Goal: Complete application form: Complete application form

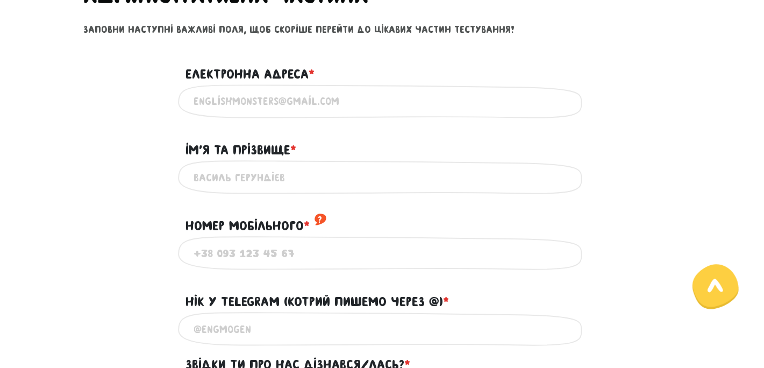
scroll to position [519, 0]
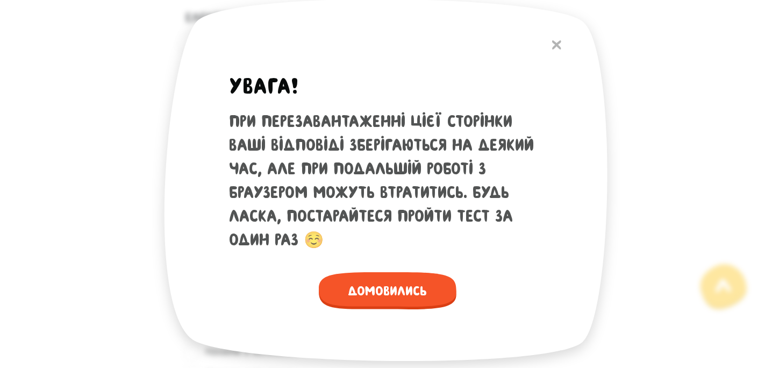
click at [556, 47] on img at bounding box center [556, 44] width 9 height 9
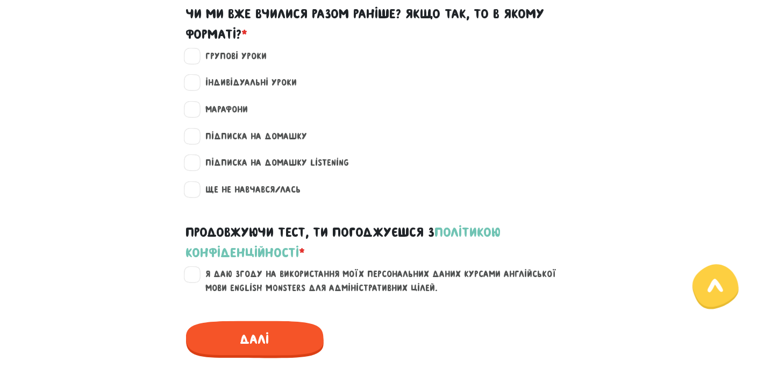
scroll to position [993, 0]
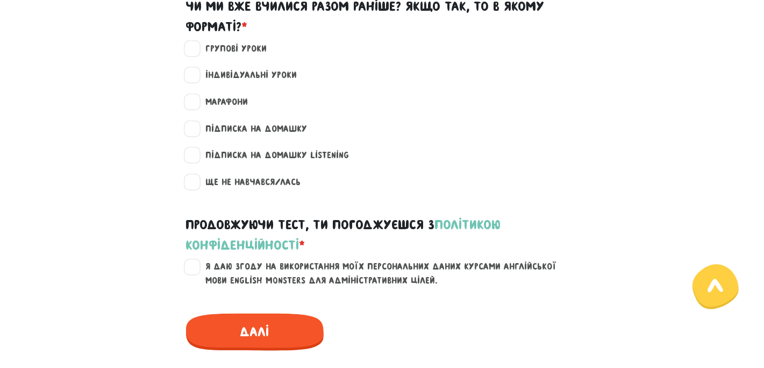
radio input "true"
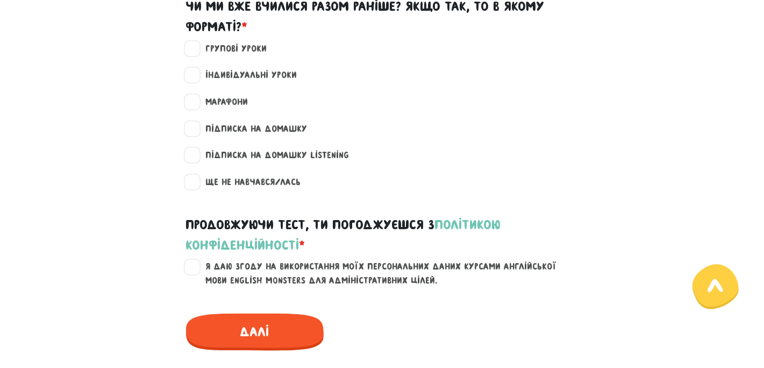
radio input "true"
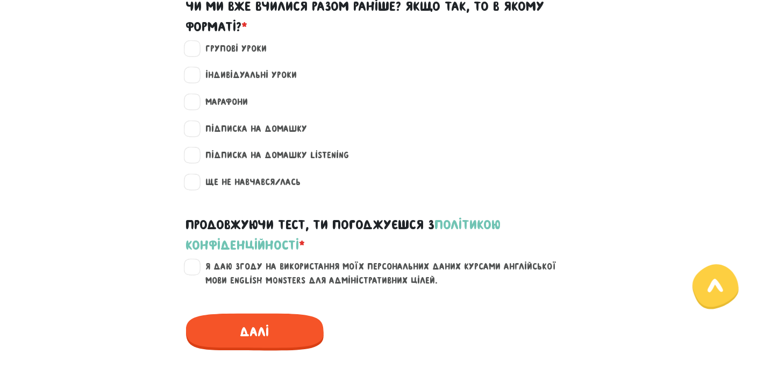
radio input "true"
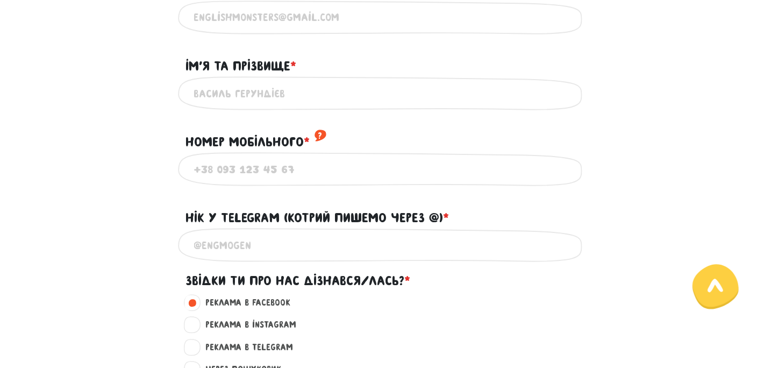
scroll to position [546, 0]
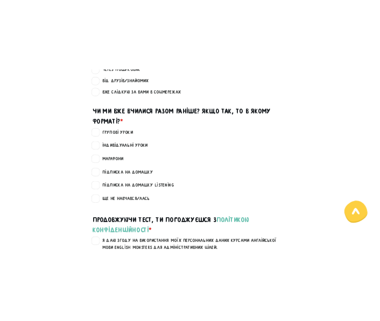
scroll to position [938, 0]
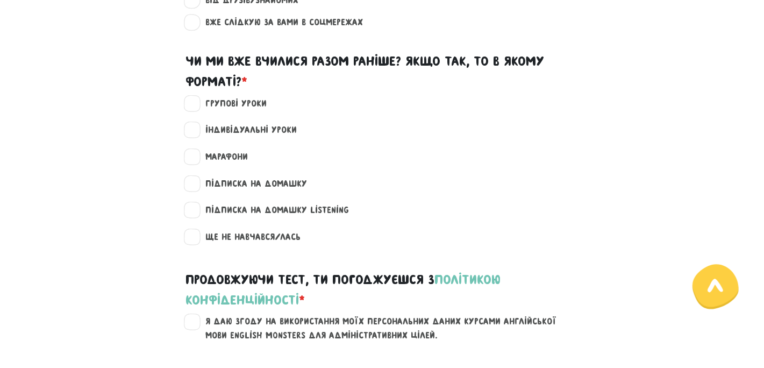
drag, startPoint x: 196, startPoint y: 187, endPoint x: 736, endPoint y: 14, distance: 567.5
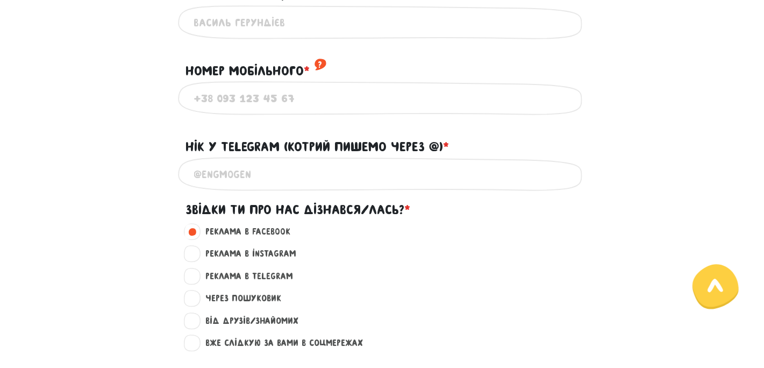
scroll to position [610, 0]
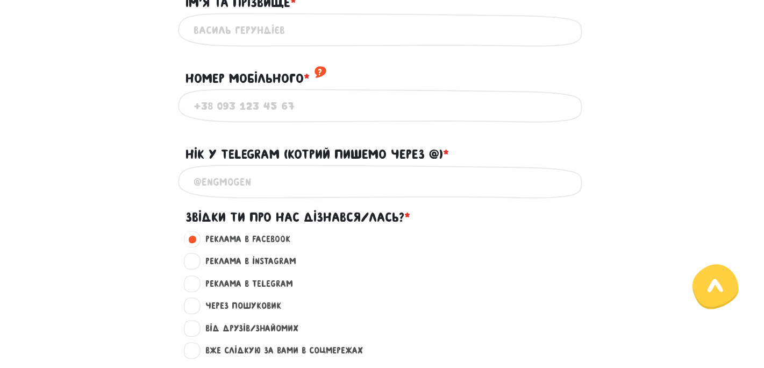
type input "ц"
type input "[EMAIL_ADDRESS][DOMAIN_NAME]"
click at [253, 42] on input "Iм'я та прізвище * ?" at bounding box center [382, 30] width 376 height 24
type input "[PERSON_NAME]"
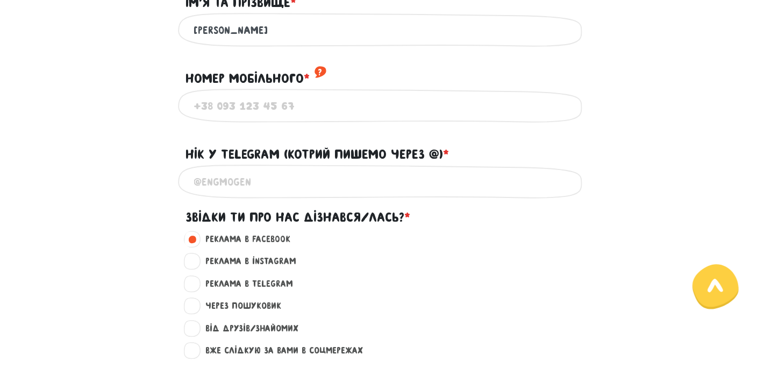
click at [247, 118] on input "Номер мобільного * ?" at bounding box center [382, 106] width 376 height 24
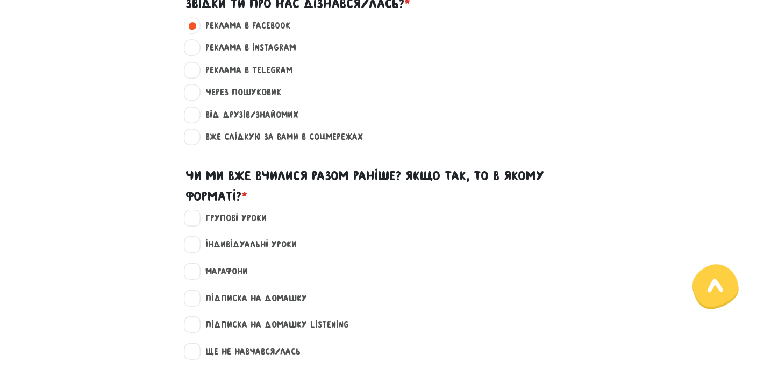
scroll to position [849, 0]
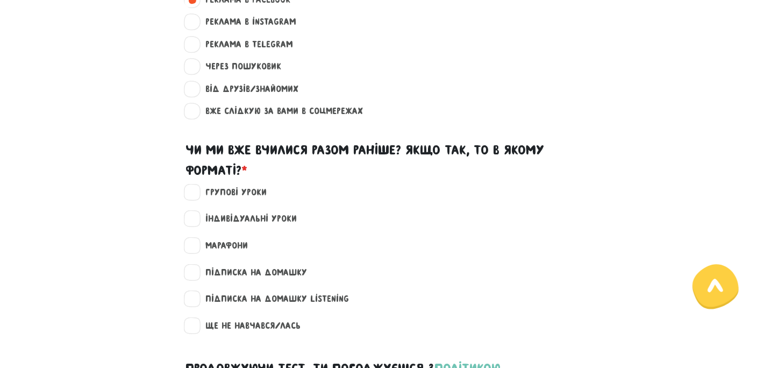
type input "[PHONE_NUMBER]"
type input """
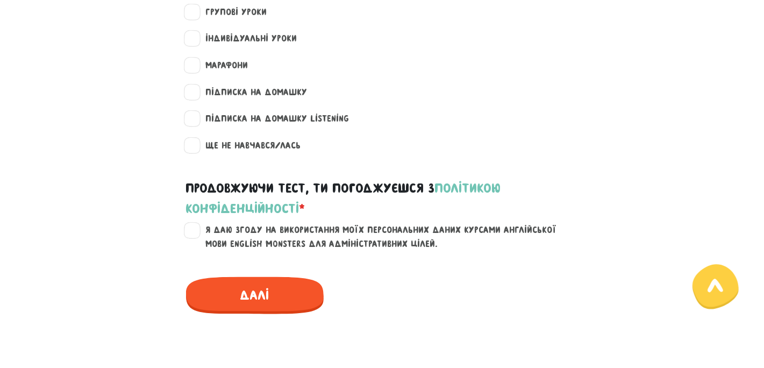
scroll to position [1071, 0]
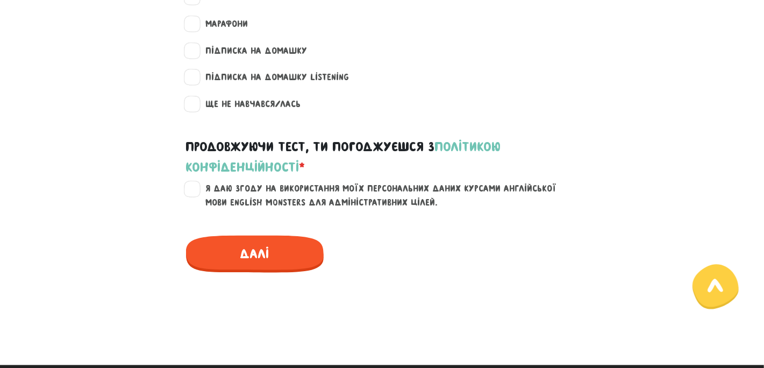
type input "@fjdhfjhb"
radio input "true"
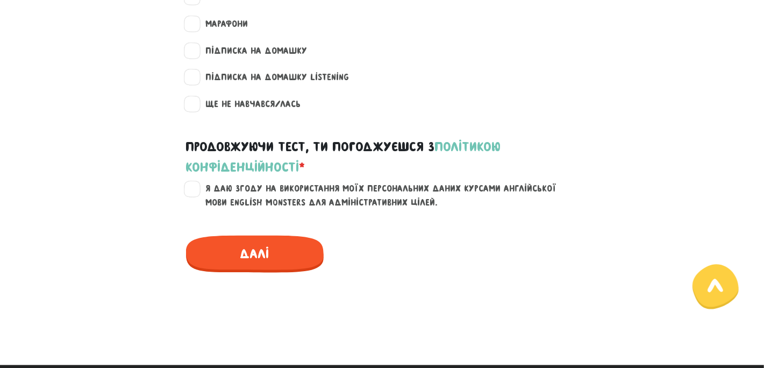
radio input "true"
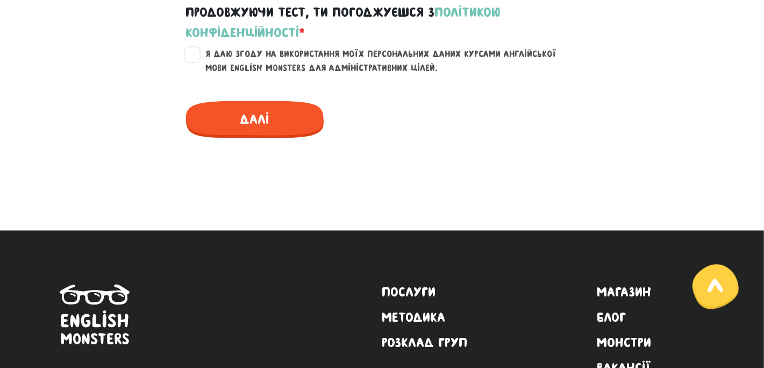
scroll to position [1210, 0]
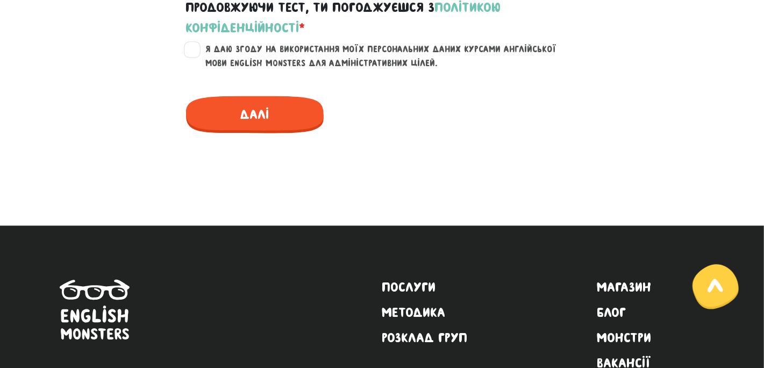
radio input "true"
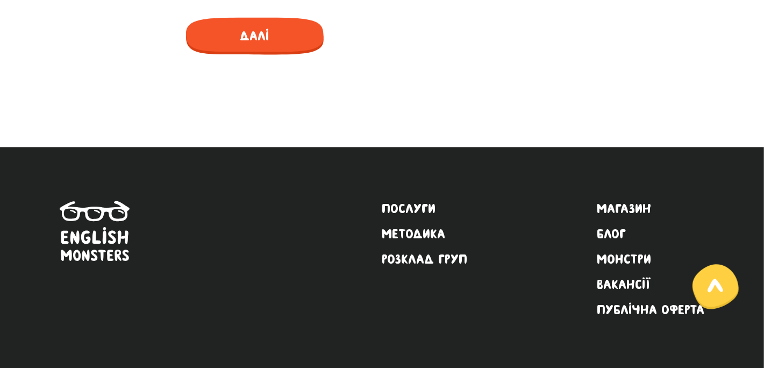
scroll to position [1264, 0]
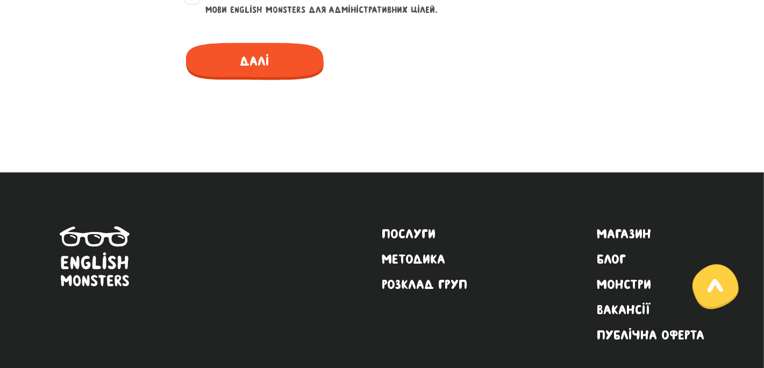
checkbox input "true"
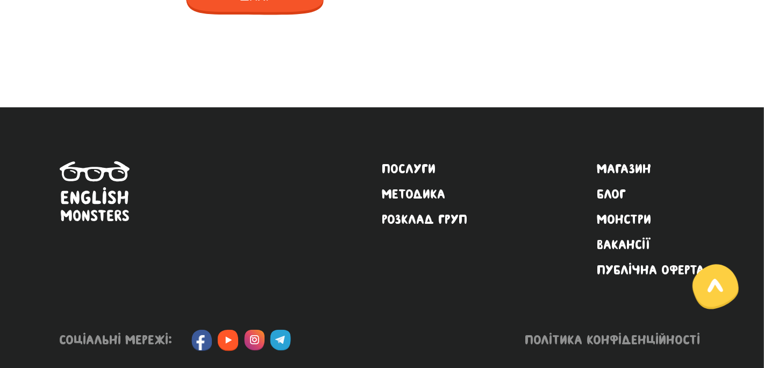
scroll to position [1365, 0]
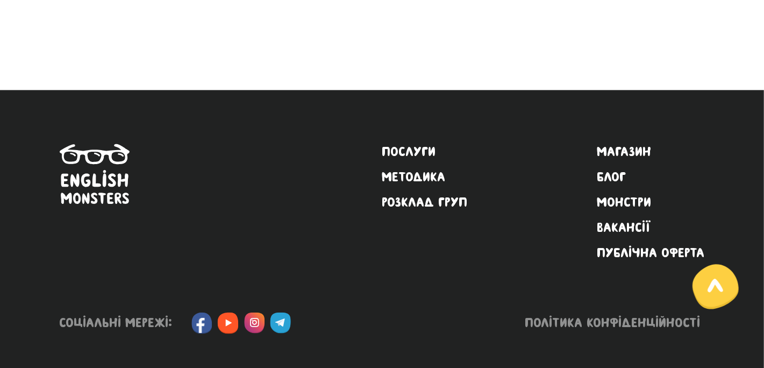
checkbox input "true"
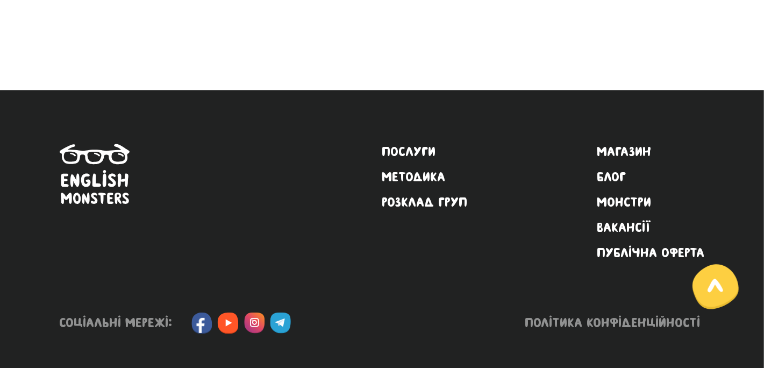
checkbox input "false"
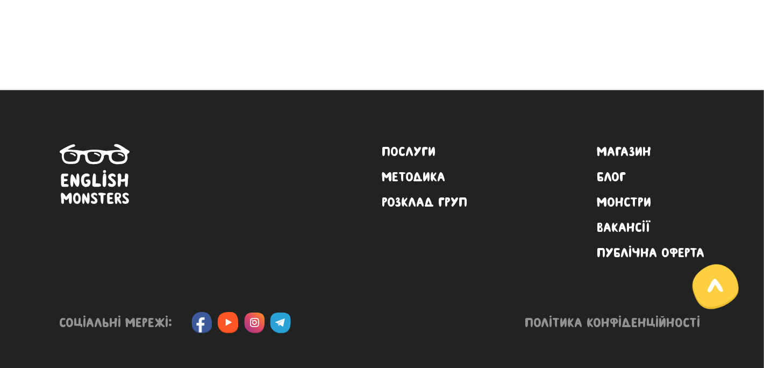
checkbox input "false"
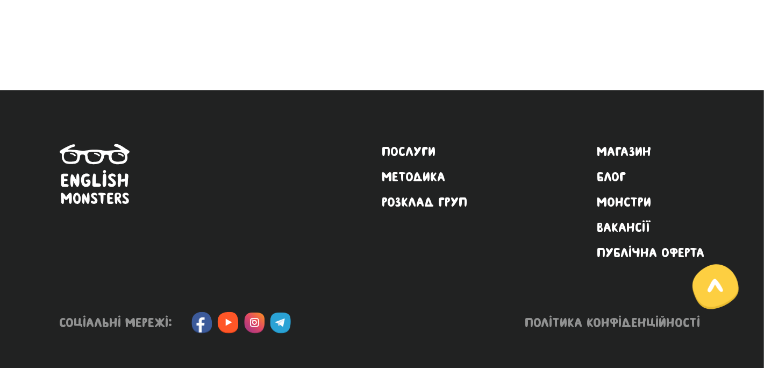
checkbox input "true"
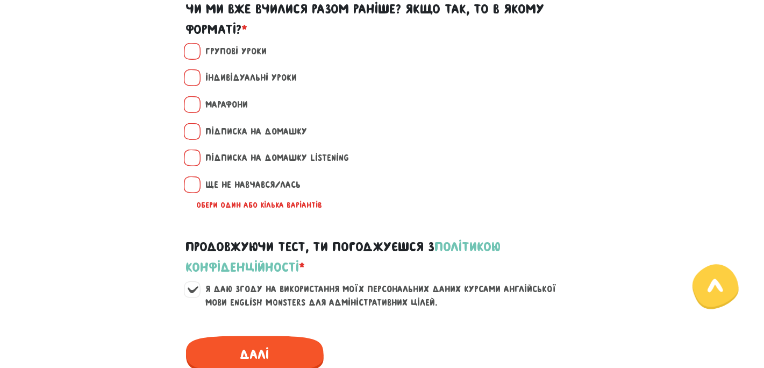
scroll to position [919, 0]
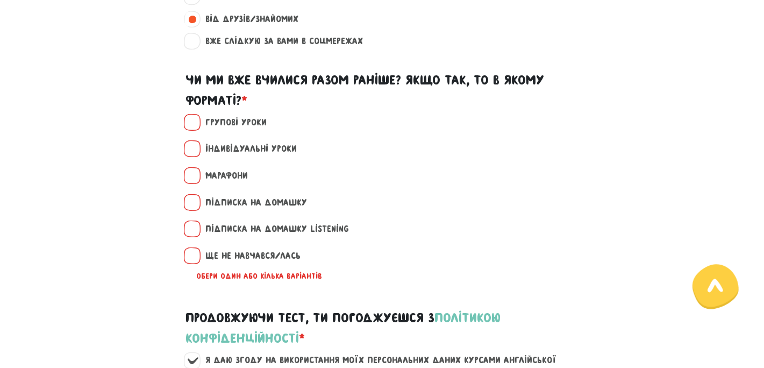
drag, startPoint x: 318, startPoint y: 136, endPoint x: 115, endPoint y: 133, distance: 203.8
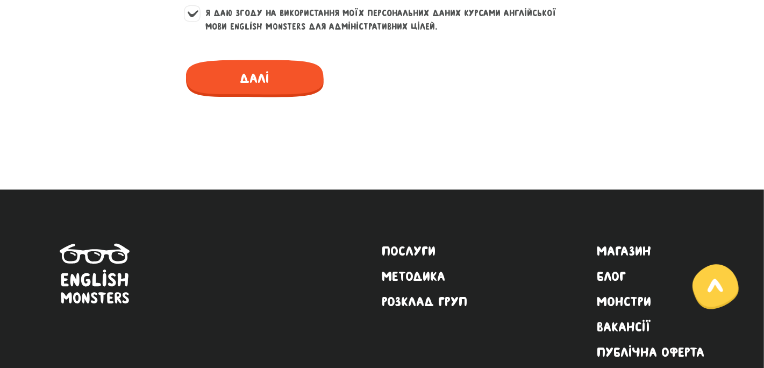
scroll to position [1274, 0]
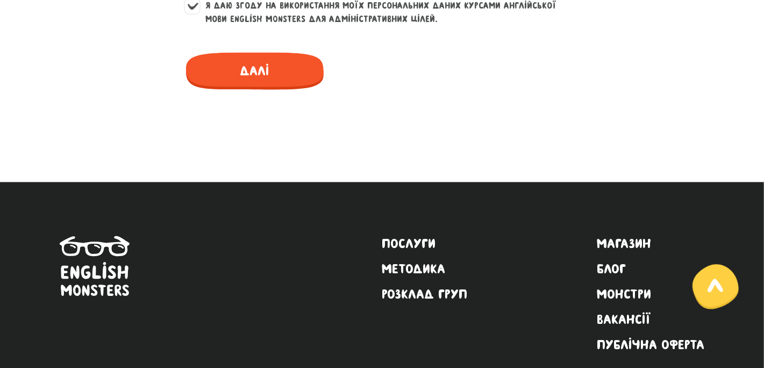
drag, startPoint x: 199, startPoint y: 297, endPoint x: 295, endPoint y: 309, distance: 96.5
checkbox input "true"
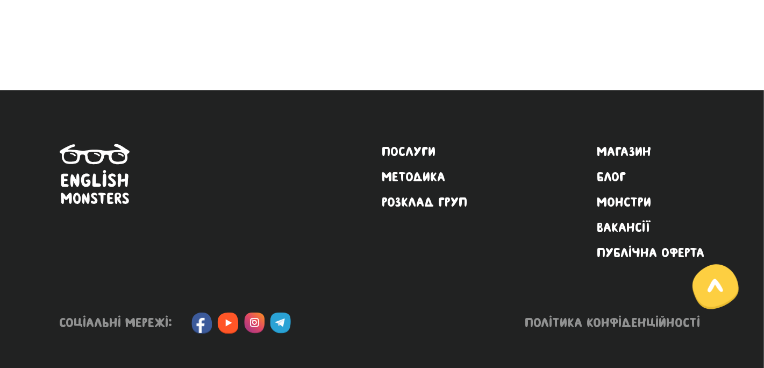
scroll to position [1532, 0]
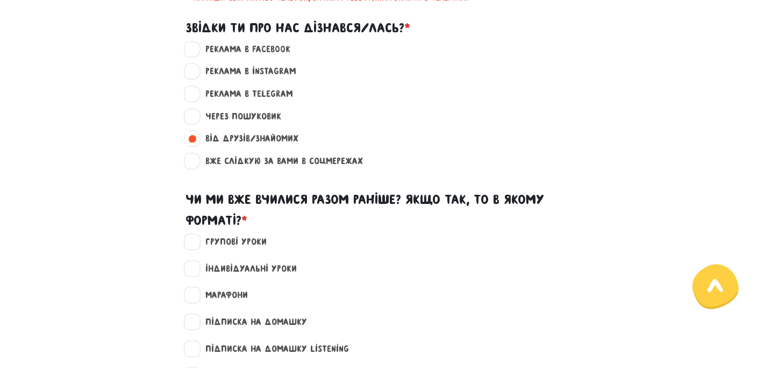
scroll to position [792, 0]
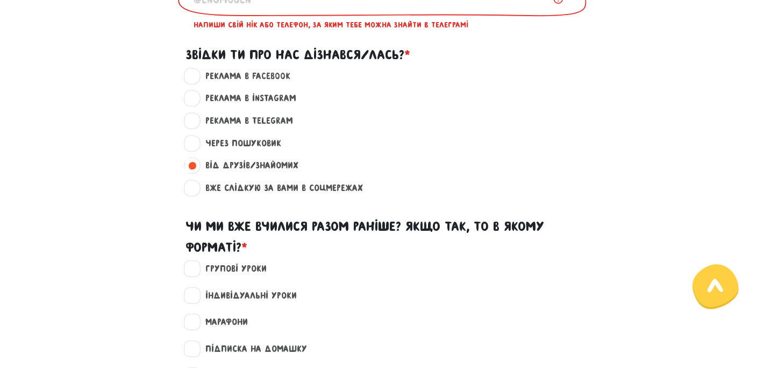
click at [487, 31] on div "Напиши свій нік або телефон, за яким тебе можна знайти в телеграмі" at bounding box center [382, 25] width 376 height 12
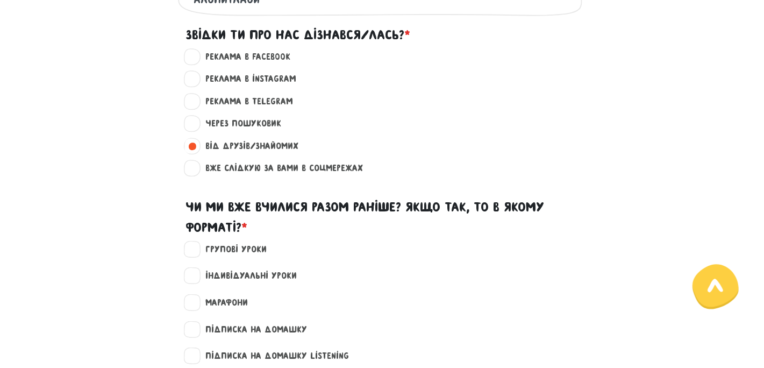
type input "алопитлаои"
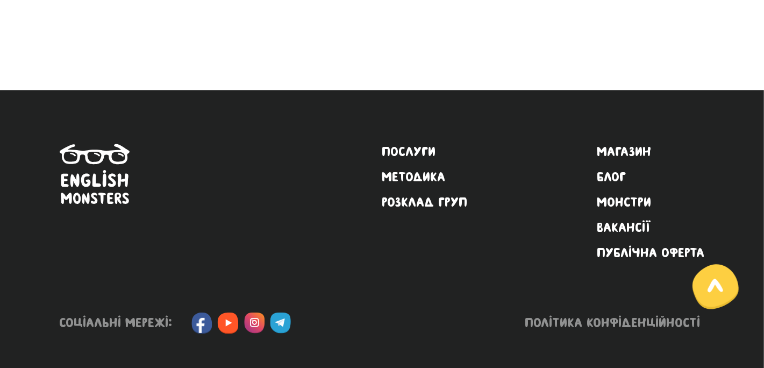
scroll to position [1596, 0]
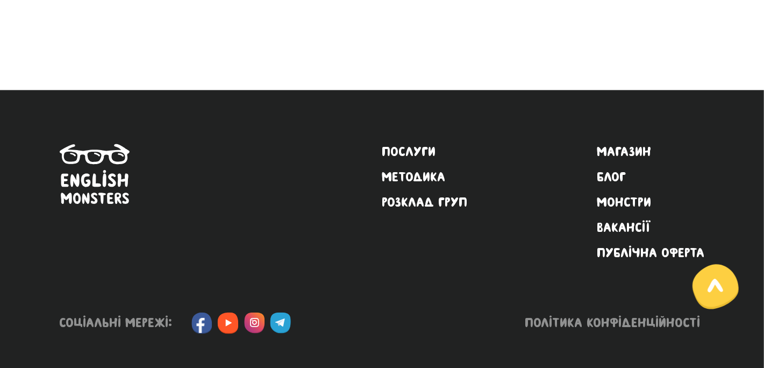
checkbox input "true"
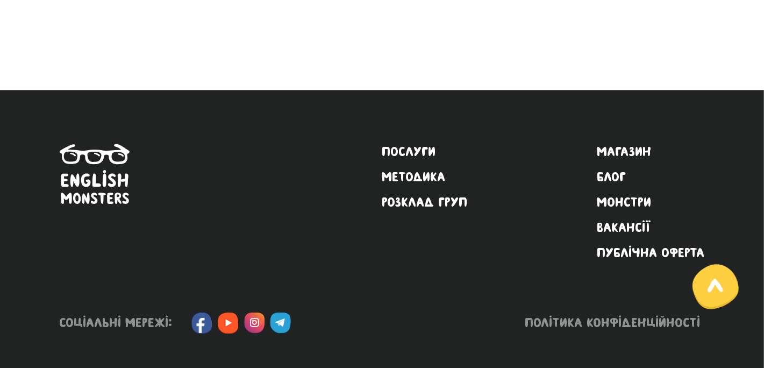
checkbox input "false"
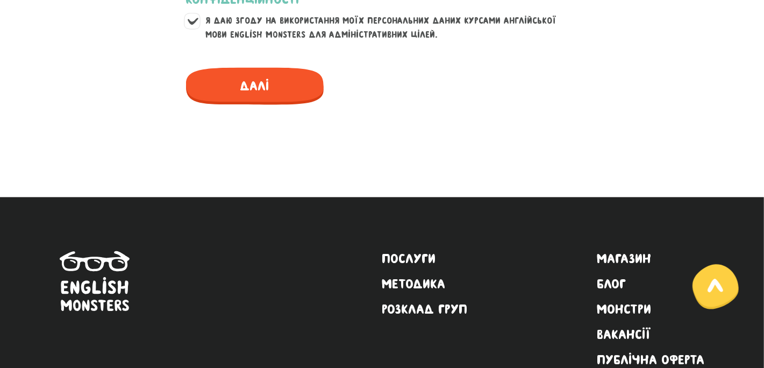
scroll to position [1233, 0]
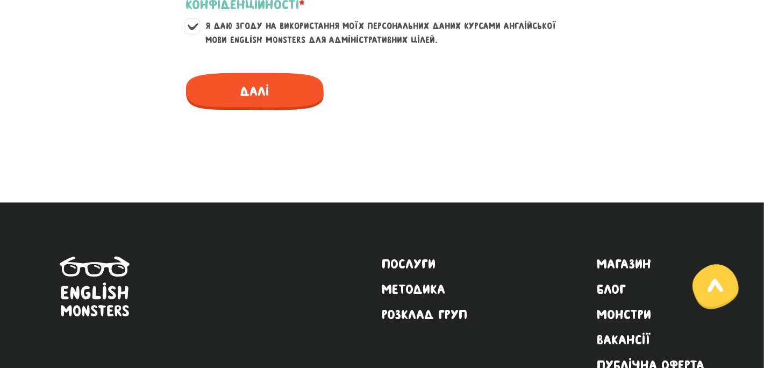
checkbox input "true"
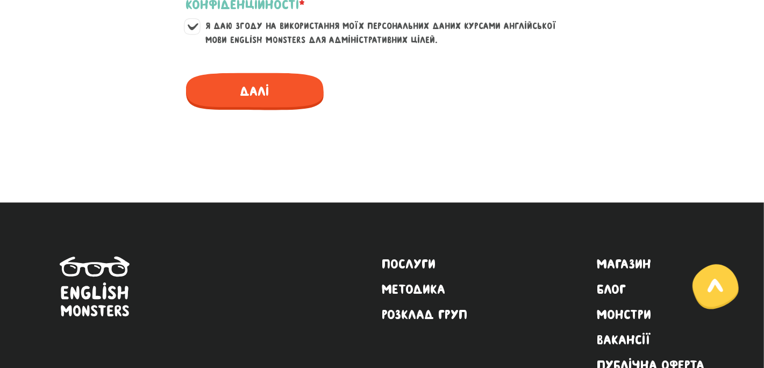
checkbox input "true"
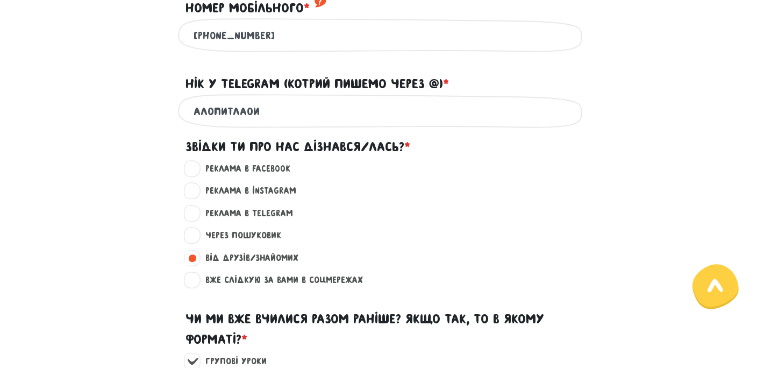
scroll to position [673, 0]
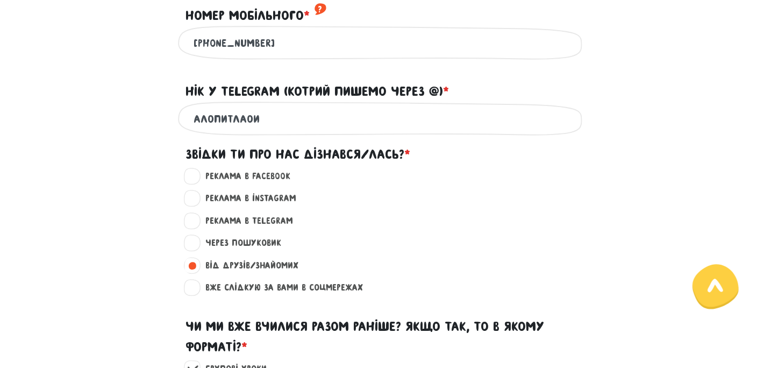
drag, startPoint x: 361, startPoint y: 79, endPoint x: 161, endPoint y: 81, distance: 199.5
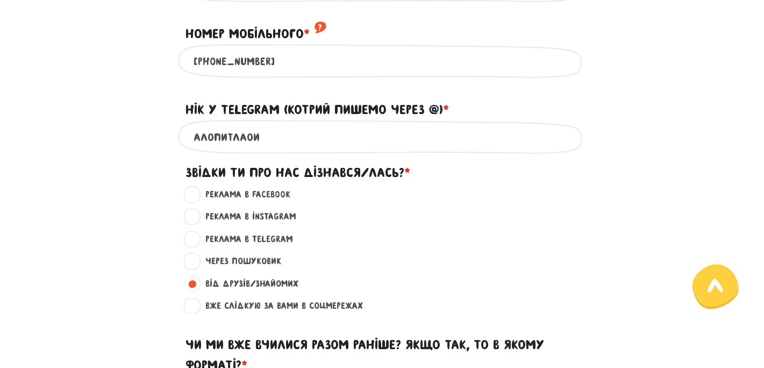
scroll to position [611, 0]
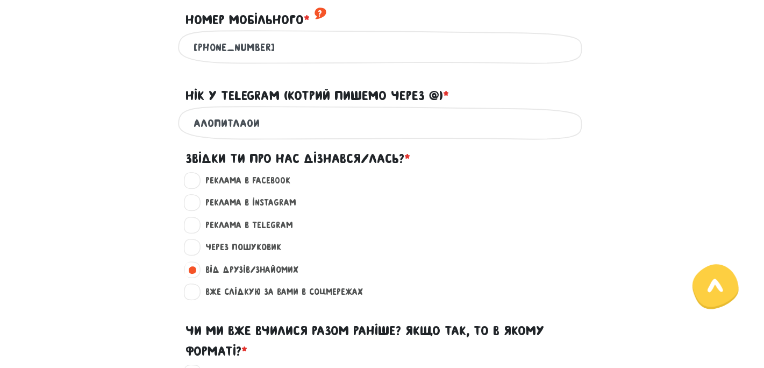
scroll to position [666, 0]
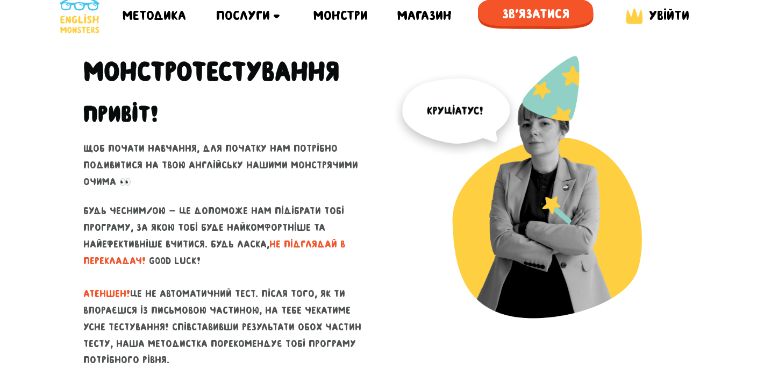
scroll to position [1, 0]
